Goal: Transaction & Acquisition: Obtain resource

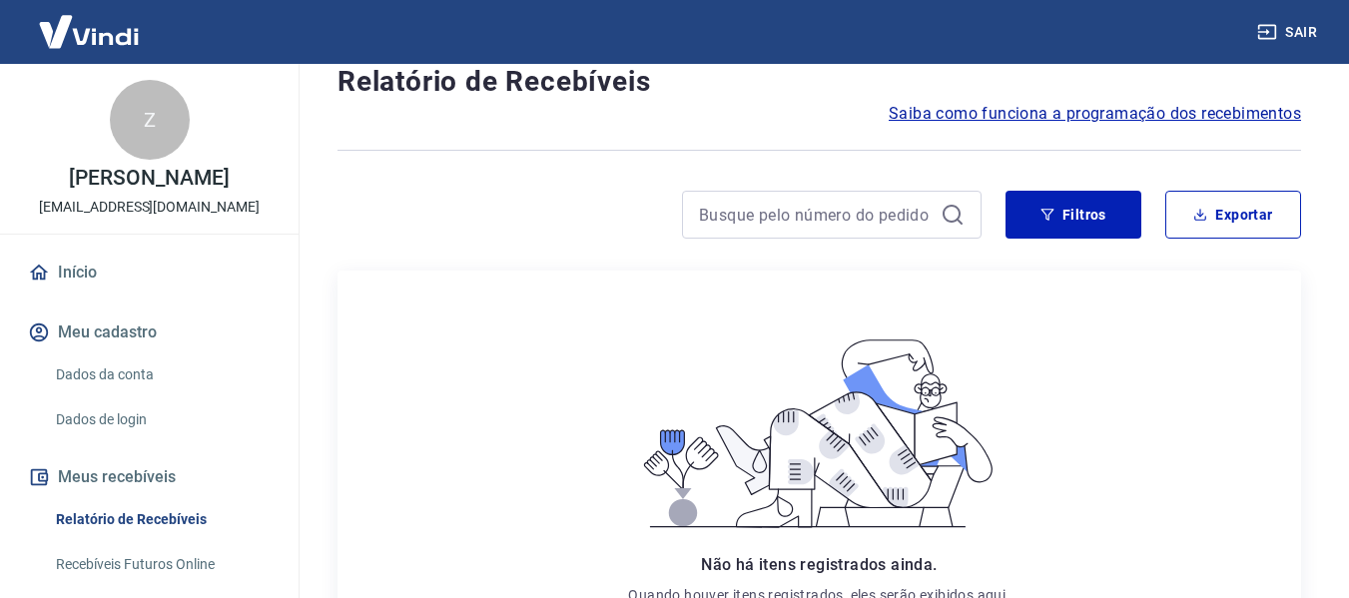
scroll to position [74, 0]
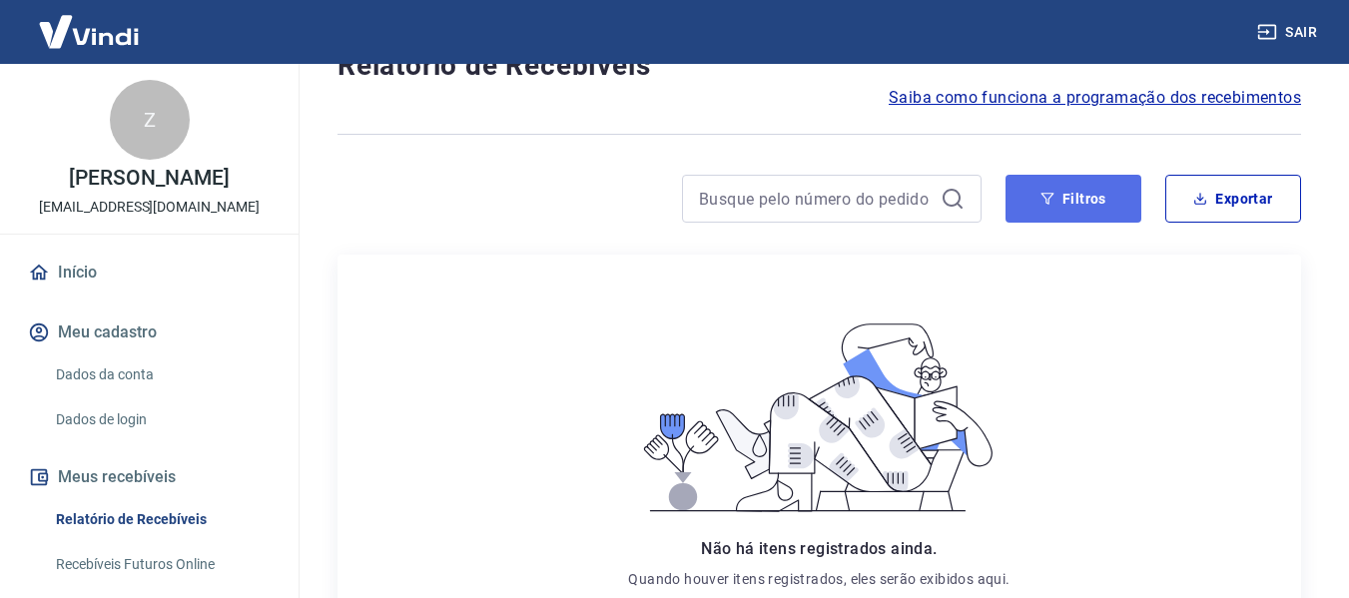
click at [1078, 203] on button "Filtros" at bounding box center [1074, 199] width 136 height 48
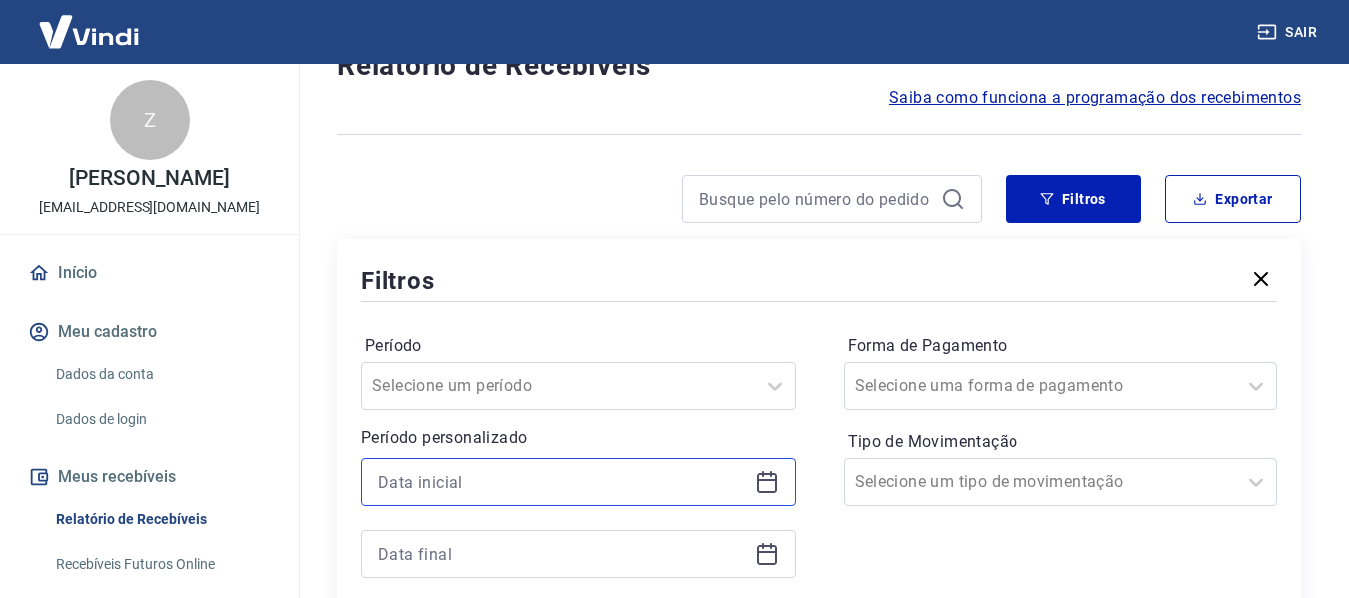
click at [560, 479] on input at bounding box center [563, 482] width 369 height 30
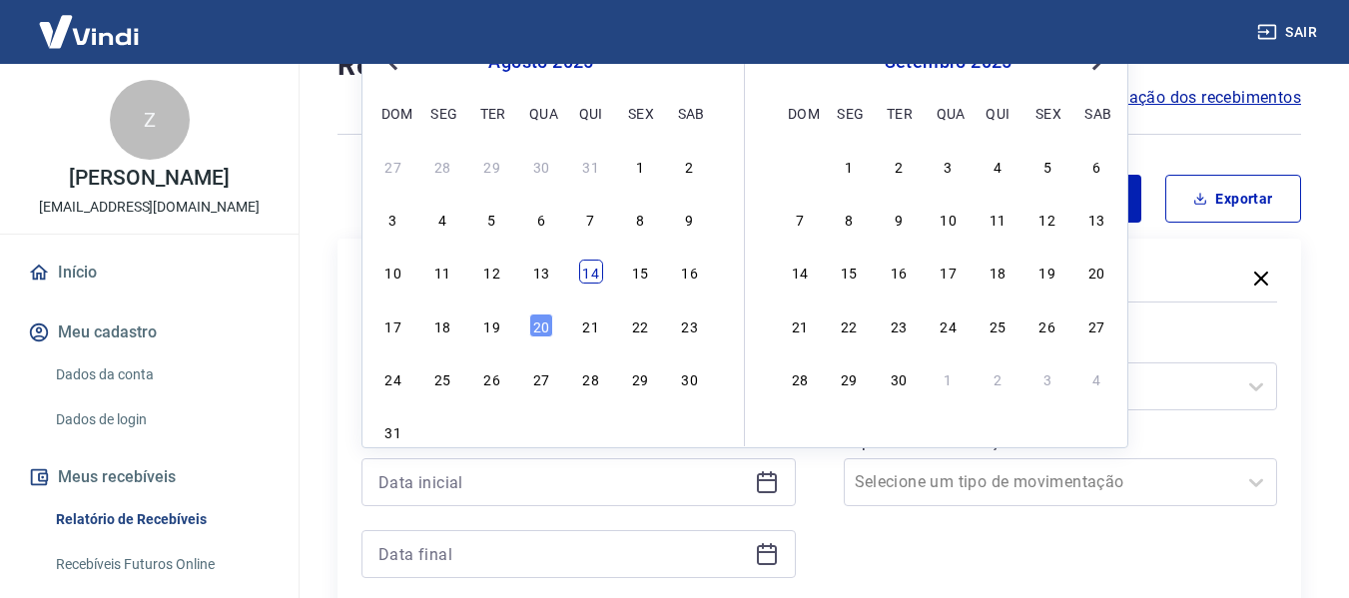
click at [585, 274] on div "14" at bounding box center [591, 272] width 24 height 24
type input "[DATE]"
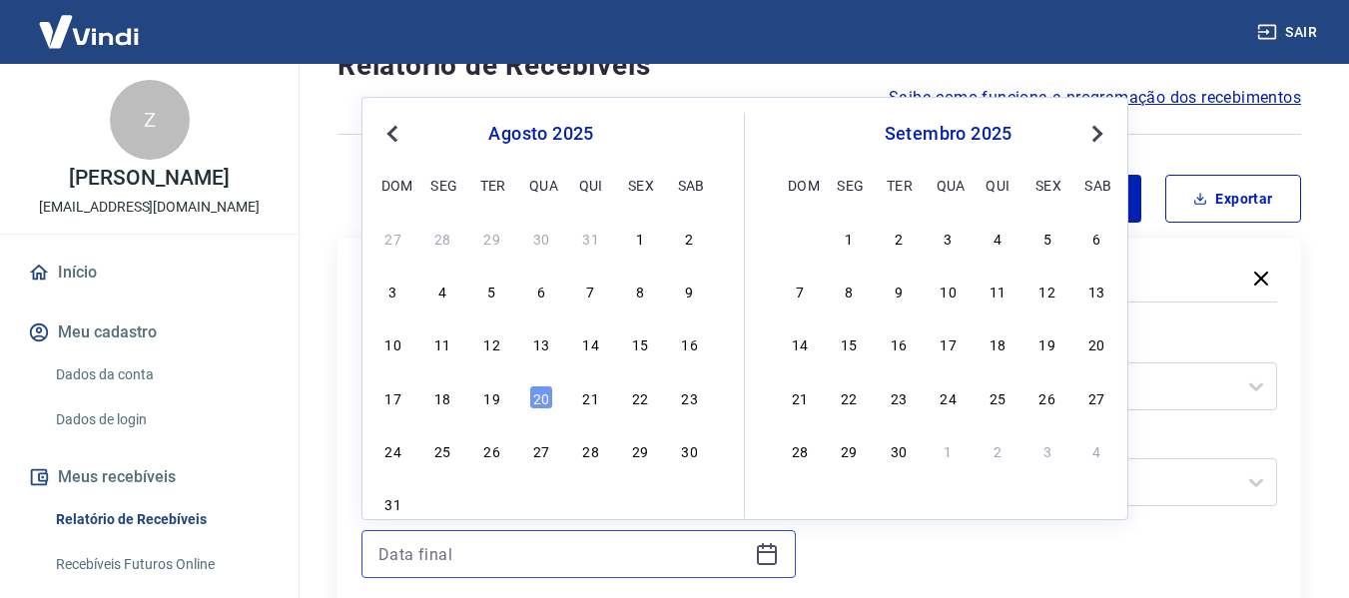
click at [500, 543] on input at bounding box center [563, 554] width 369 height 30
click at [488, 397] on div "19" at bounding box center [492, 398] width 24 height 24
type input "[DATE]"
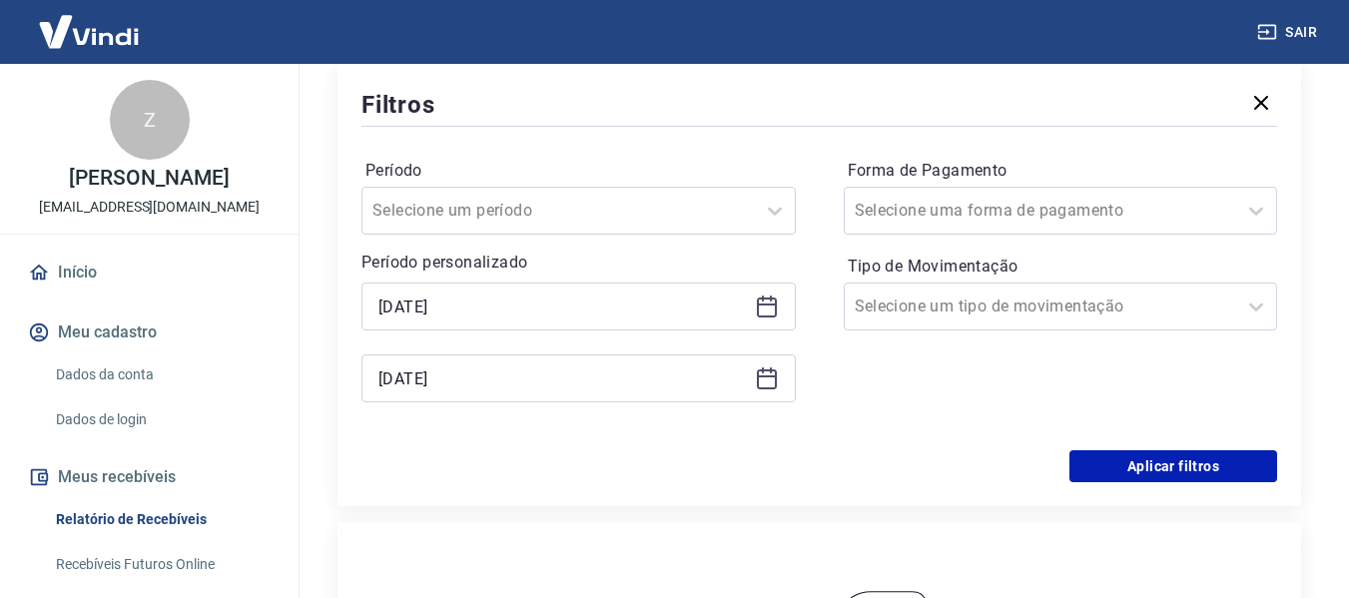
scroll to position [281, 0]
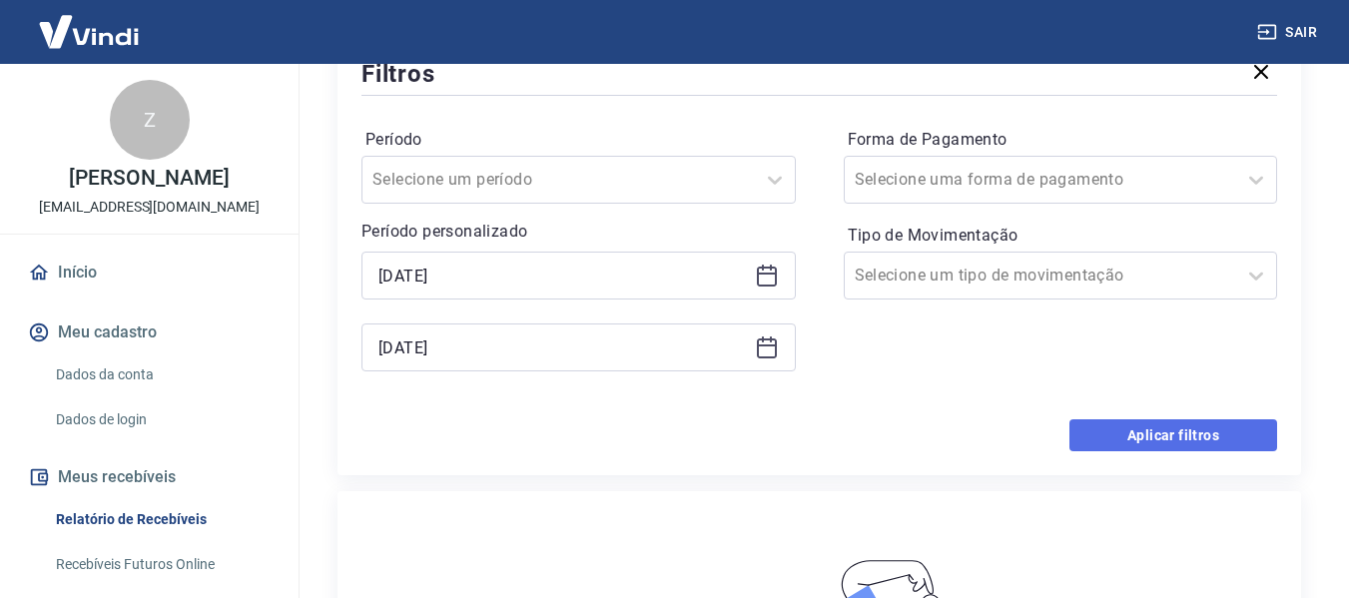
click at [1174, 435] on button "Aplicar filtros" at bounding box center [1174, 435] width 208 height 32
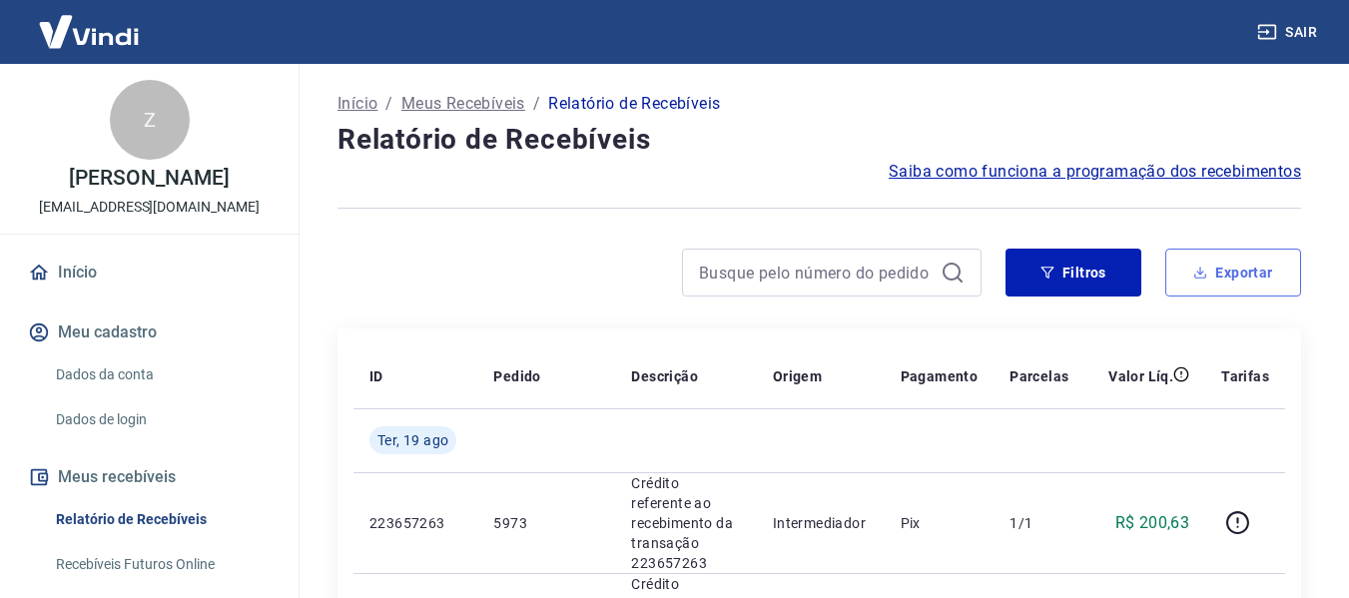
click at [1229, 272] on button "Exportar" at bounding box center [1233, 273] width 136 height 48
type input "[DATE]"
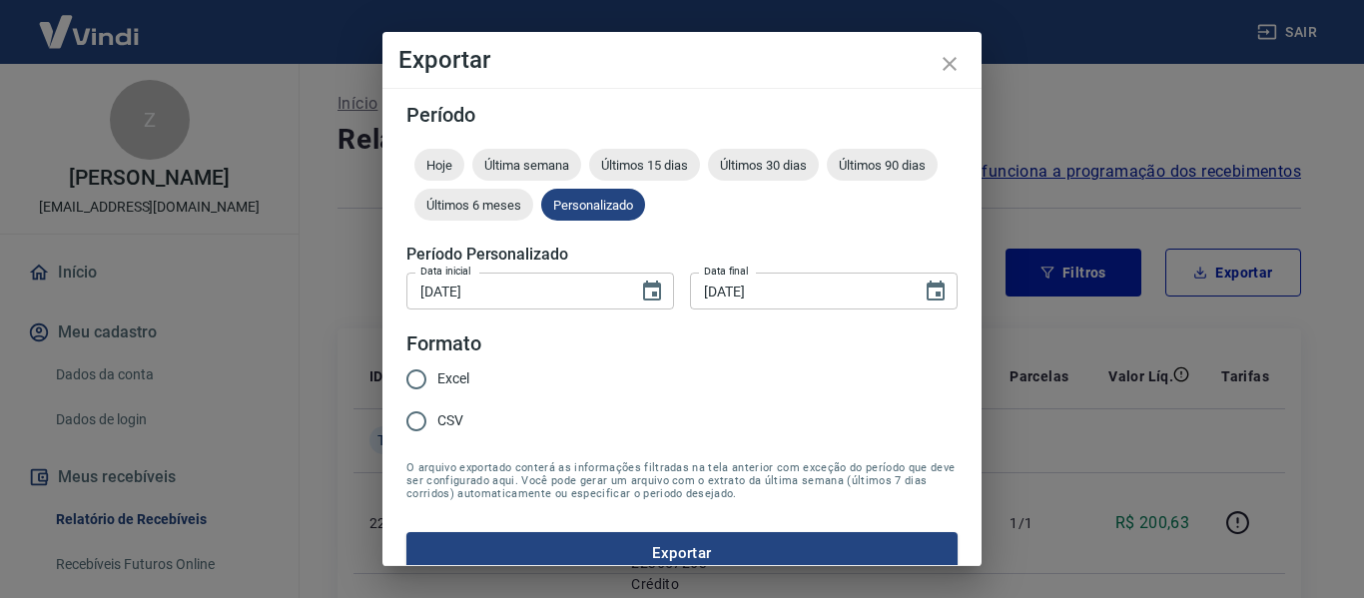
click at [410, 430] on input "CSV" at bounding box center [416, 421] width 42 height 42
radio input "true"
click at [516, 545] on button "Exportar" at bounding box center [681, 553] width 551 height 42
